Goal: Check status

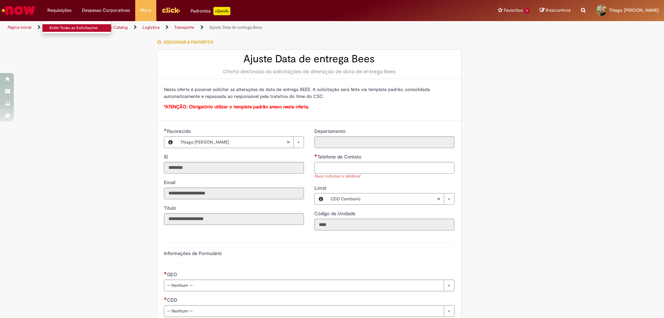
click at [55, 25] on link "Exibir Todas as Solicitações" at bounding box center [81, 28] width 76 height 8
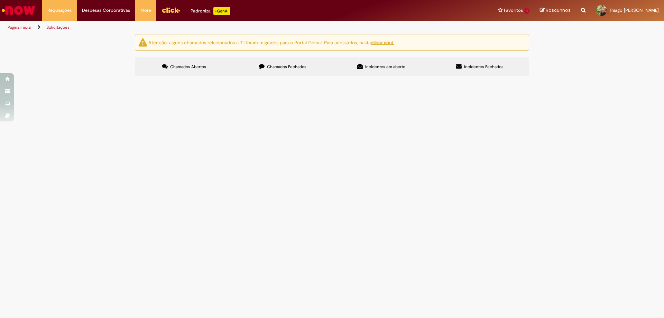
click at [292, 62] on label "Chamados Fechados" at bounding box center [282, 66] width 98 height 19
click at [0, 0] on td "Solicito ajuste de data de entrega." at bounding box center [0, 0] width 0 height 0
click at [0, 0] on span "Solicito ajuste de data de entrega." at bounding box center [0, 0] width 0 height 0
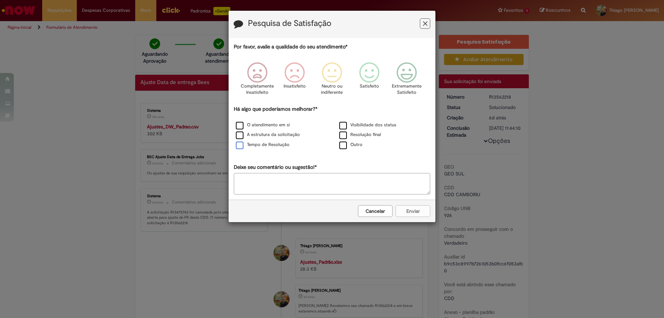
click at [268, 145] on label "Tempo de Resolução" at bounding box center [263, 144] width 54 height 7
click at [424, 24] on icon "Feedback" at bounding box center [425, 23] width 4 height 7
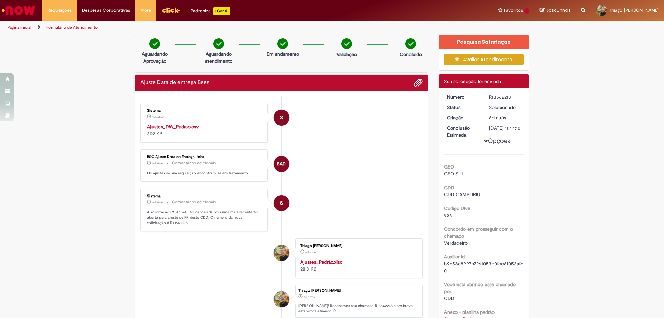
click at [181, 128] on strong "Ajustes_DW_Padrao.csv" at bounding box center [173, 126] width 52 height 6
